Goal: Information Seeking & Learning: Check status

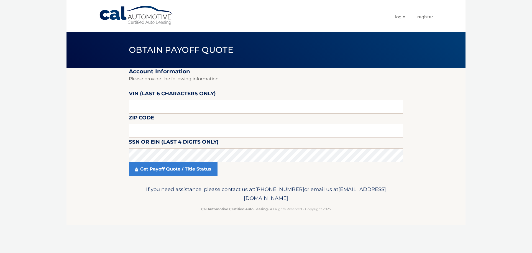
click at [87, 119] on section "Account Information Please provide the following information. VIN (last 6 chara…" at bounding box center [266, 125] width 399 height 114
click at [144, 130] on input "text" at bounding box center [266, 131] width 274 height 14
type input "07726"
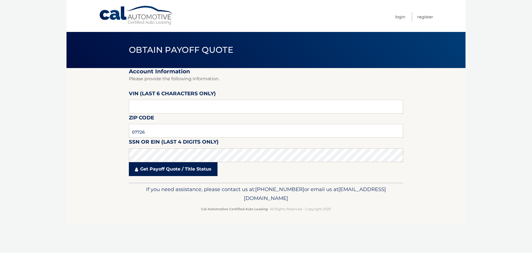
click at [164, 167] on link "Get Payoff Quote / Title Status" at bounding box center [173, 169] width 89 height 14
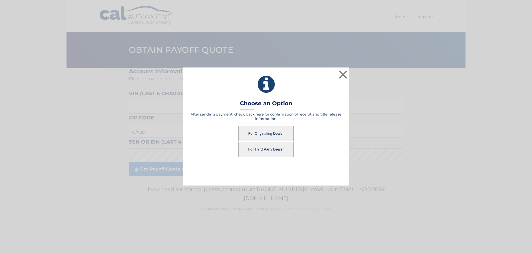
click at [265, 148] on button "For Third Party Dealer" at bounding box center [265, 148] width 55 height 15
click at [263, 152] on button "For Third Party Dealer" at bounding box center [265, 148] width 55 height 15
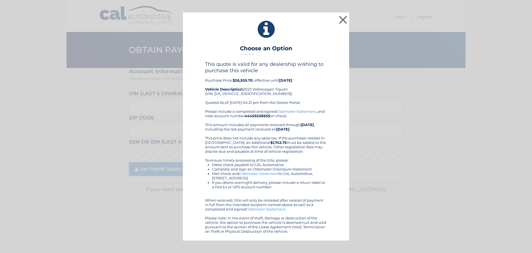
click at [242, 81] on b "$26,305.70" at bounding box center [243, 80] width 20 height 4
click at [305, 91] on div "This quote is valid for any dealership wishing to purchase this vehicle Purchas…" at bounding box center [266, 85] width 122 height 48
click at [340, 20] on button "×" at bounding box center [343, 19] width 11 height 11
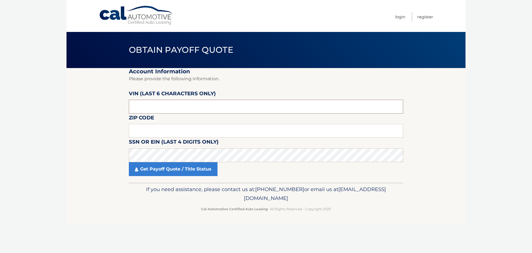
click at [152, 111] on input "text" at bounding box center [266, 107] width 274 height 14
click at [159, 128] on input "text" at bounding box center [266, 131] width 274 height 14
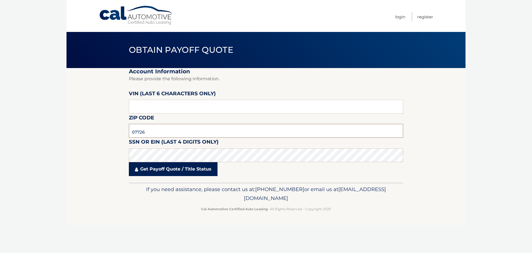
type input "07726"
click at [149, 167] on link "Get Payoff Quote / Title Status" at bounding box center [173, 169] width 89 height 14
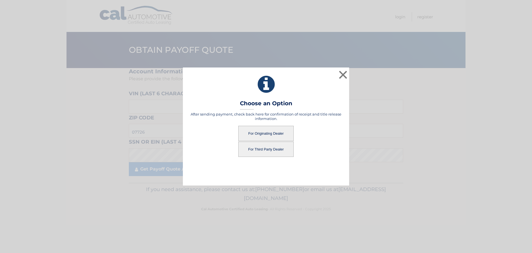
click at [258, 131] on button "For Originating Dealer" at bounding box center [265, 133] width 55 height 15
click at [270, 129] on button "For Originating Dealer" at bounding box center [265, 133] width 55 height 15
click at [272, 132] on button "For Originating Dealer" at bounding box center [265, 133] width 55 height 15
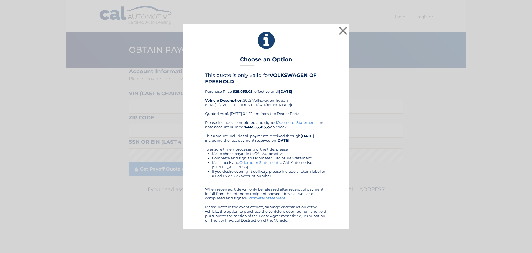
click at [244, 91] on b "$25,053.05" at bounding box center [243, 91] width 20 height 4
click at [243, 91] on b "$25,053.05" at bounding box center [243, 91] width 20 height 4
